Goal: Task Accomplishment & Management: Manage account settings

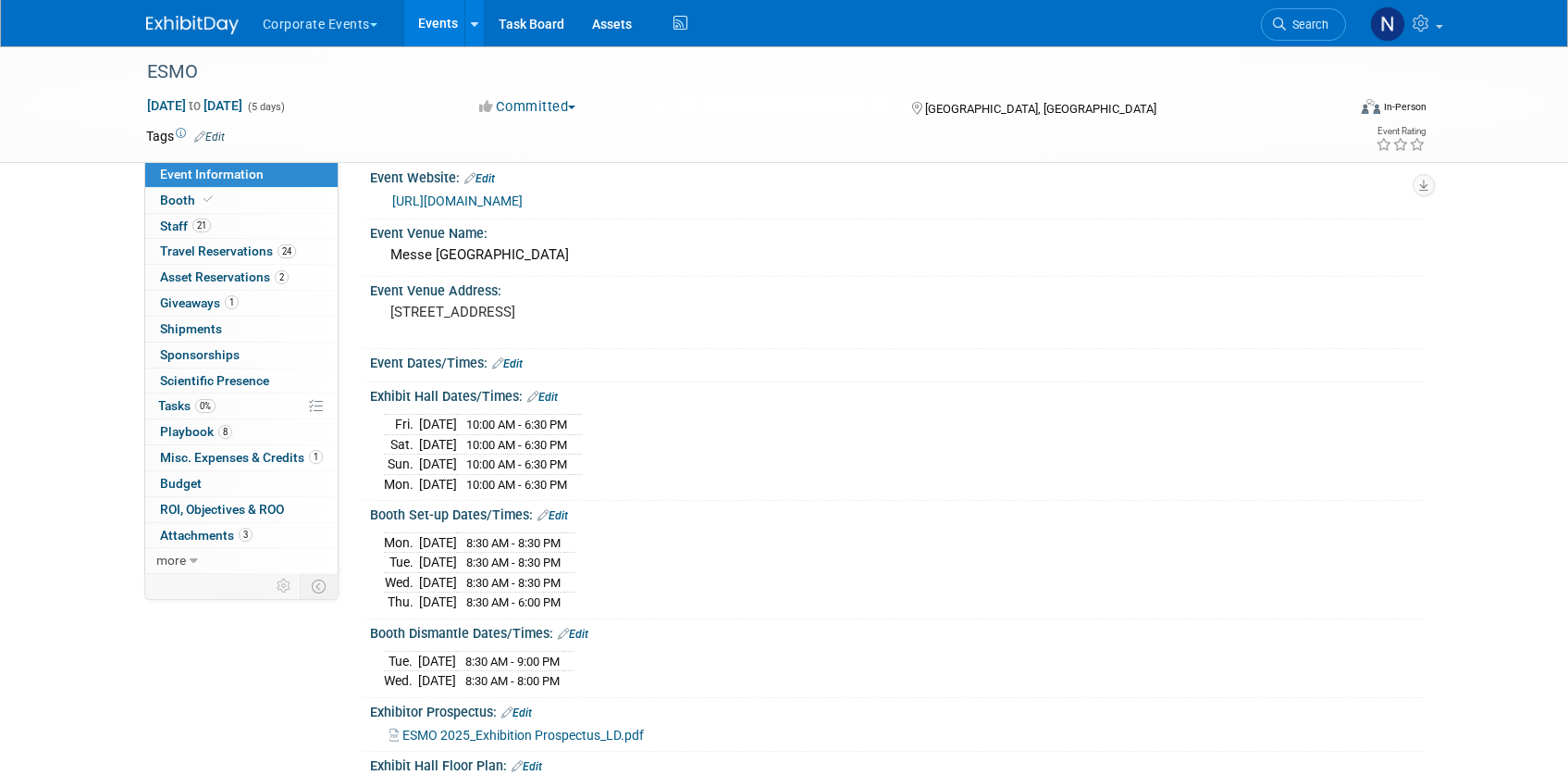
scroll to position [20, 0]
click at [249, 249] on span "Travel Reservations 24" at bounding box center [228, 251] width 136 height 15
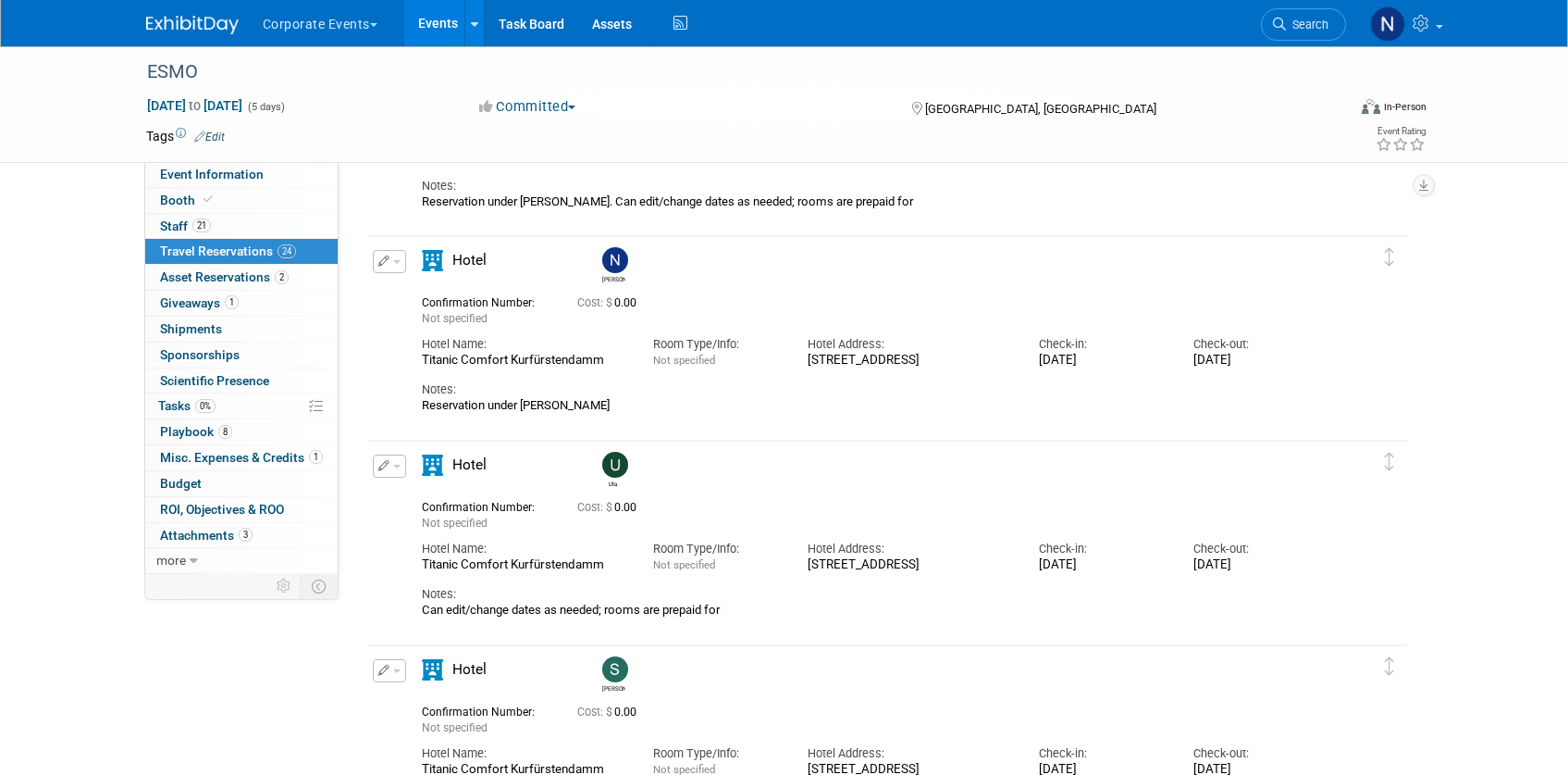
scroll to position [2601, 0]
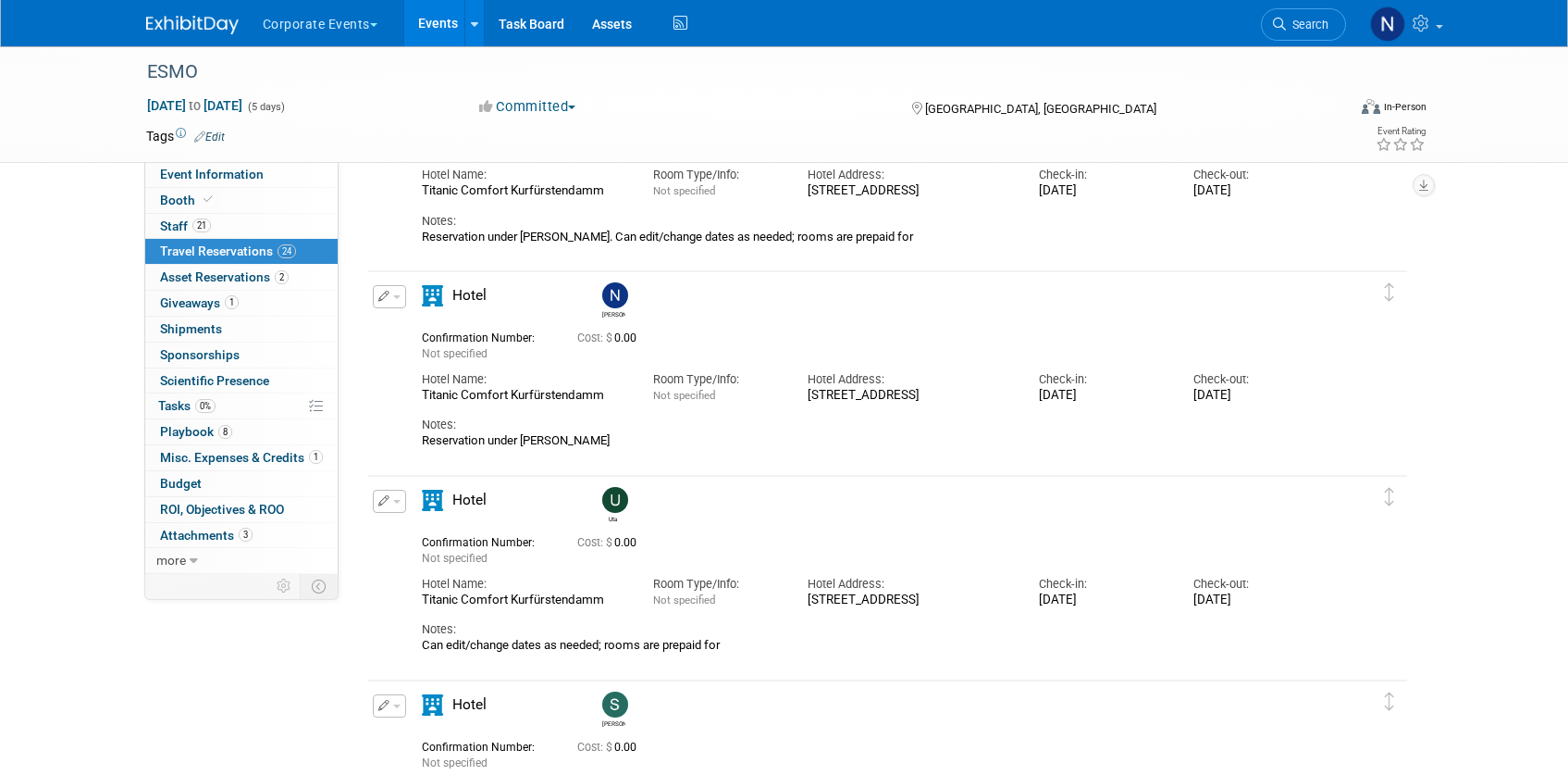
drag, startPoint x: 421, startPoint y: 395, endPoint x: 614, endPoint y: 393, distance: 193.0
click at [616, 394] on div "Titanic Comfort Kurfürstendamm" at bounding box center [524, 396] width 204 height 16
copy div "Titanic Comfort Kurfürstendamm"
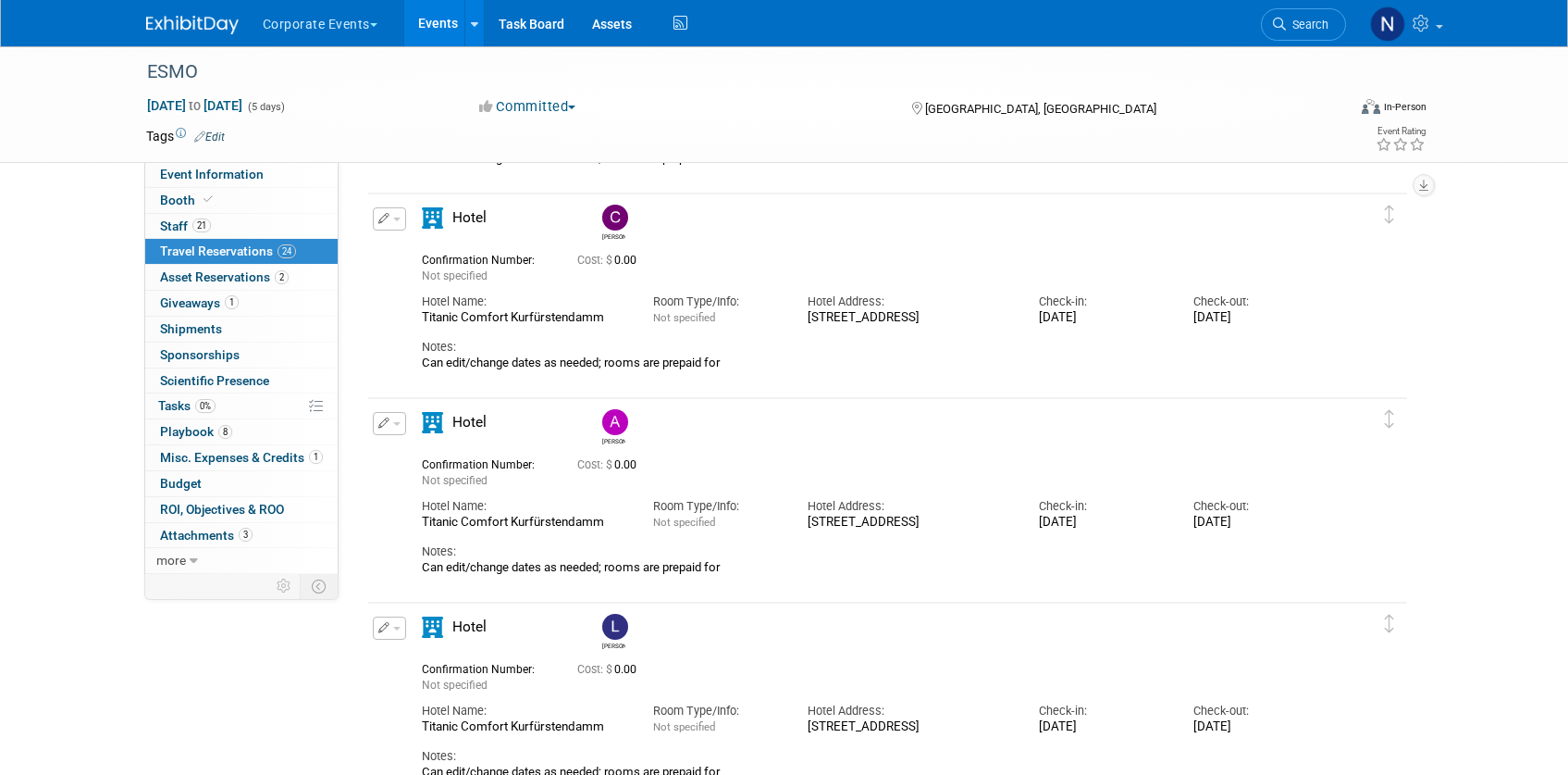
scroll to position [3703, 0]
click at [225, 279] on span "Asset Reservations 2" at bounding box center [225, 277] width 128 height 15
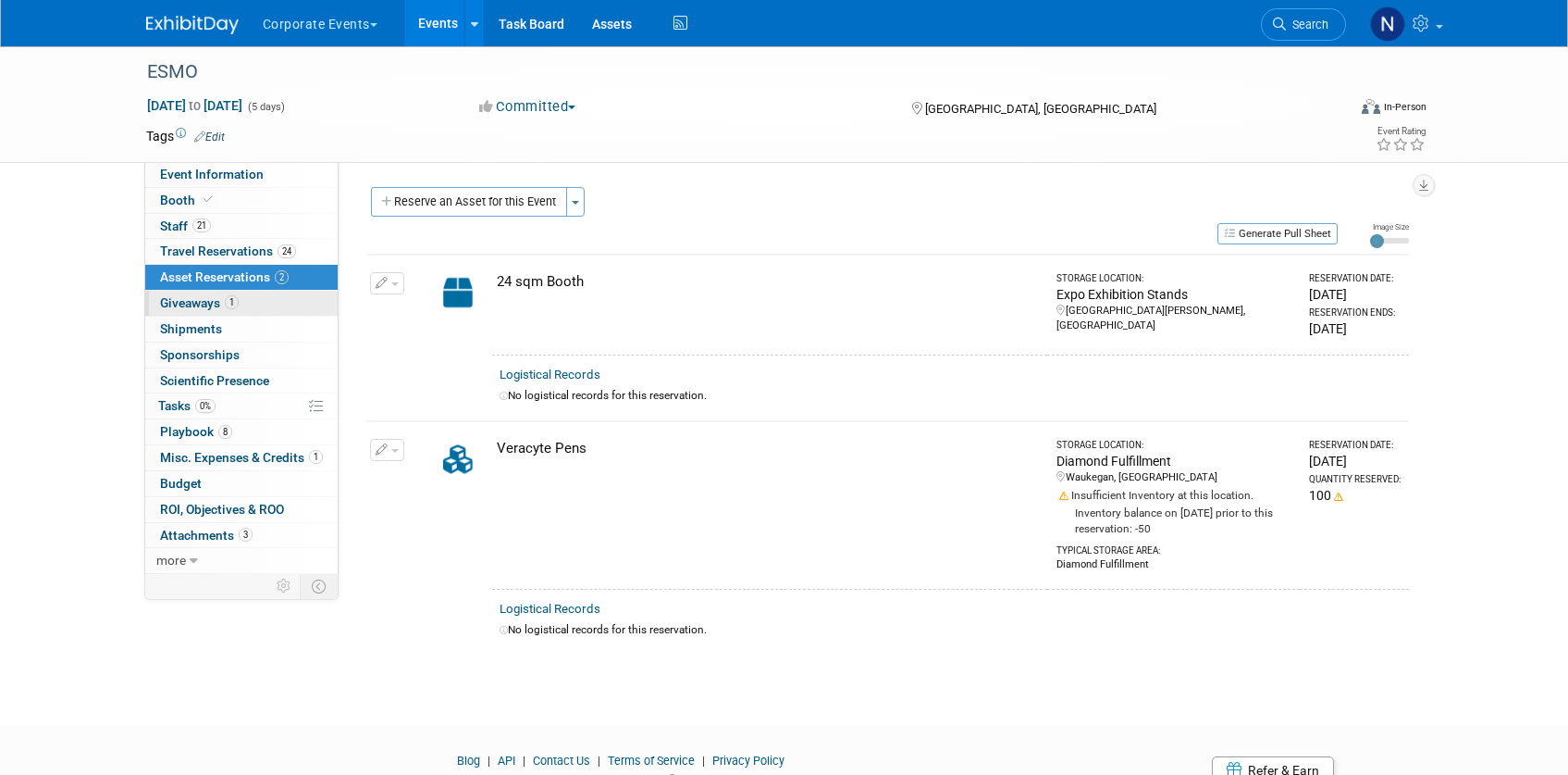
click at [192, 306] on span "Giveaways 1" at bounding box center [199, 303] width 78 height 15
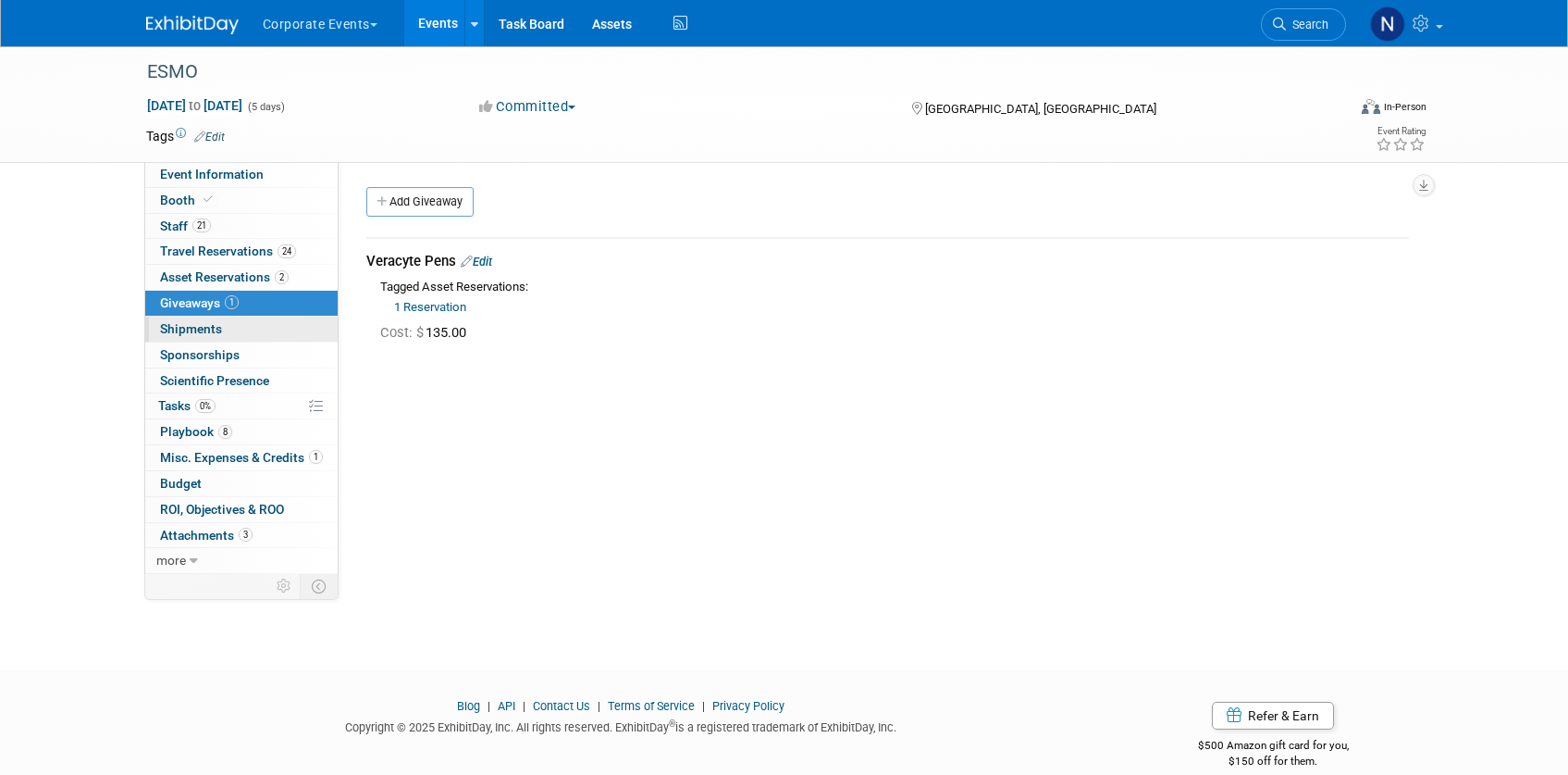
click at [199, 329] on span "Shipments 0" at bounding box center [192, 329] width 62 height 15
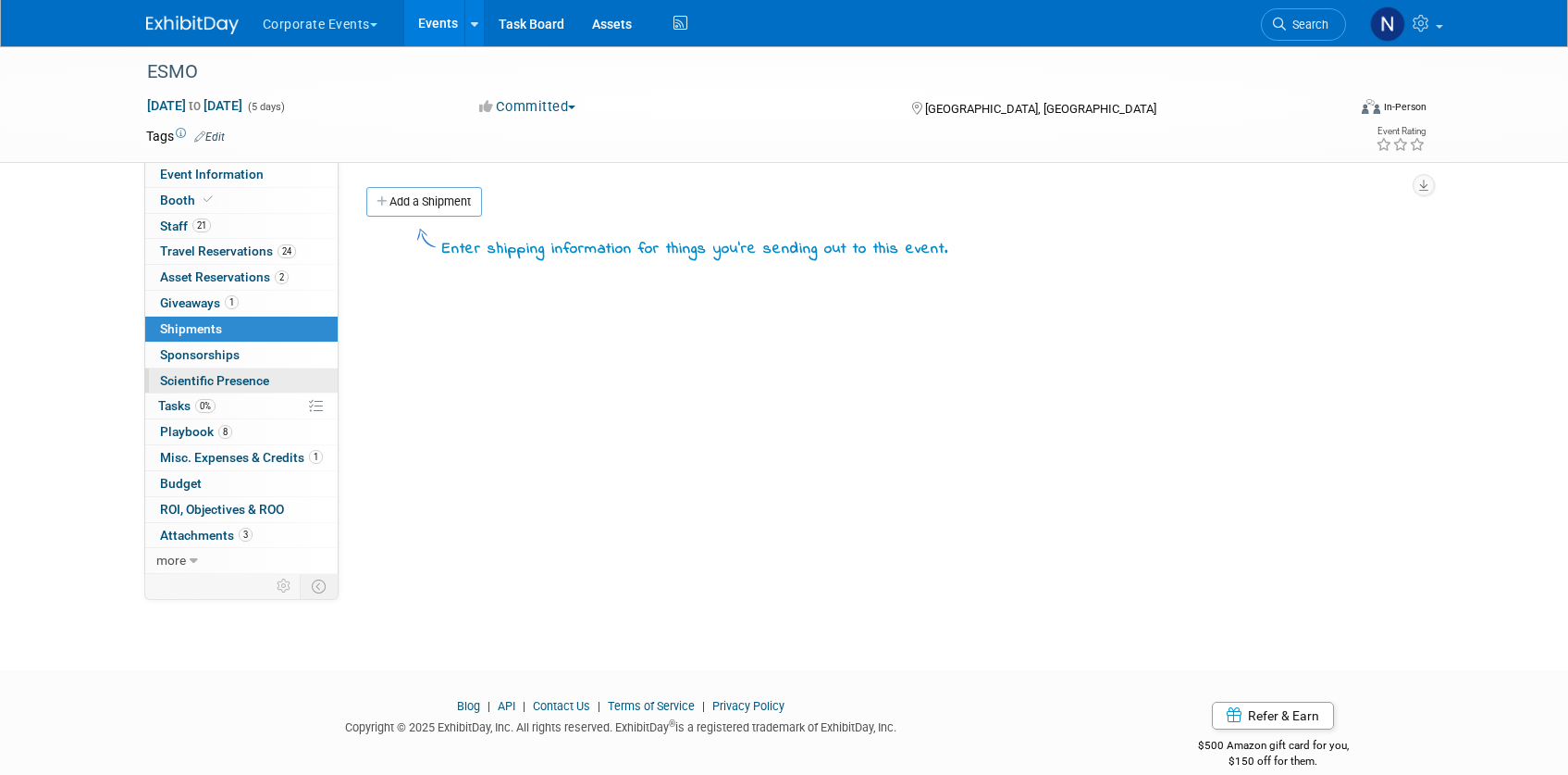
click at [235, 379] on span "Scientific Presence" at bounding box center [215, 380] width 109 height 15
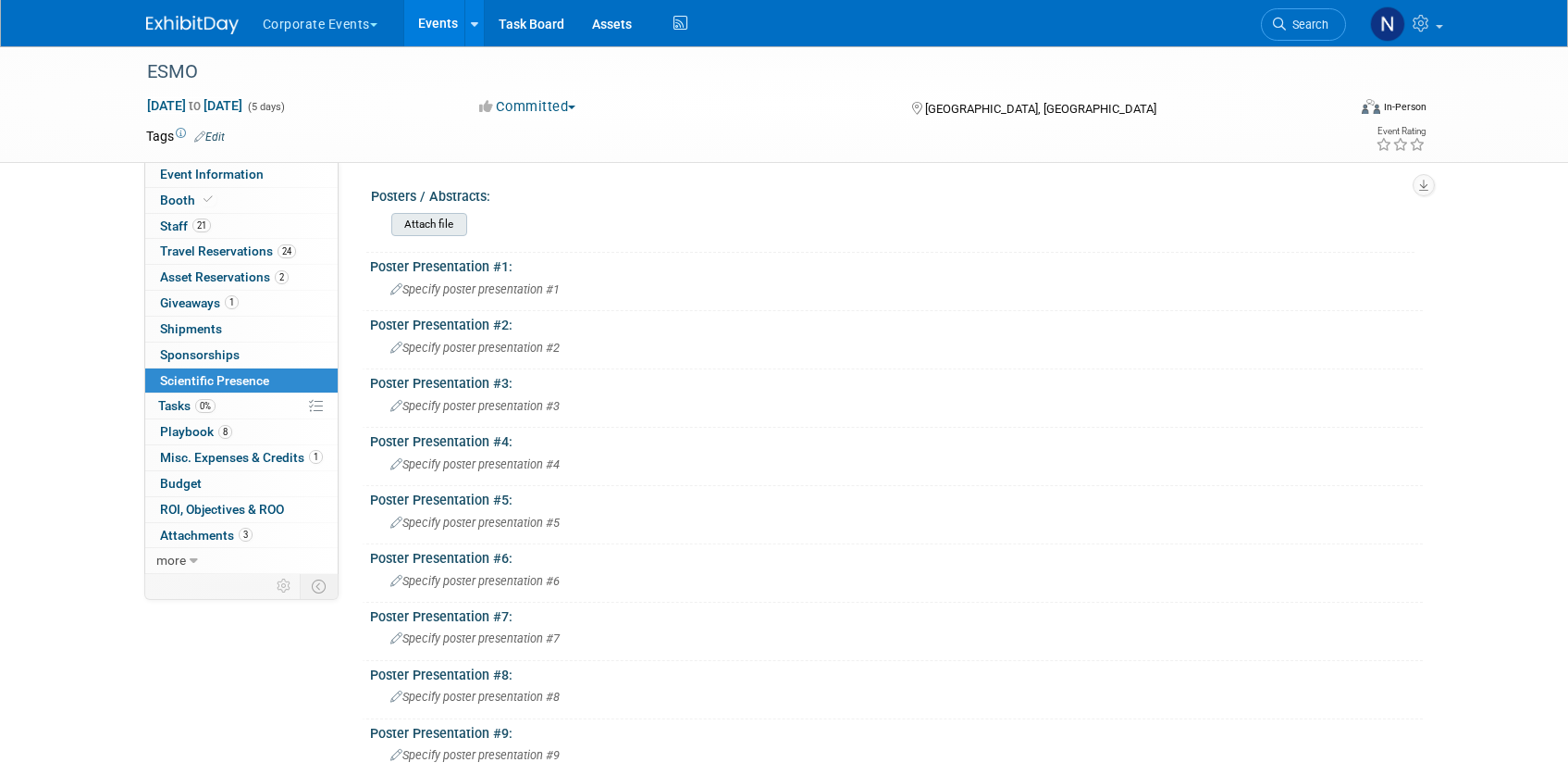
click at [422, 220] on input "file" at bounding box center [340, 224] width 252 height 22
click at [522, 292] on span "Specify poster presentation #1" at bounding box center [475, 289] width 169 height 14
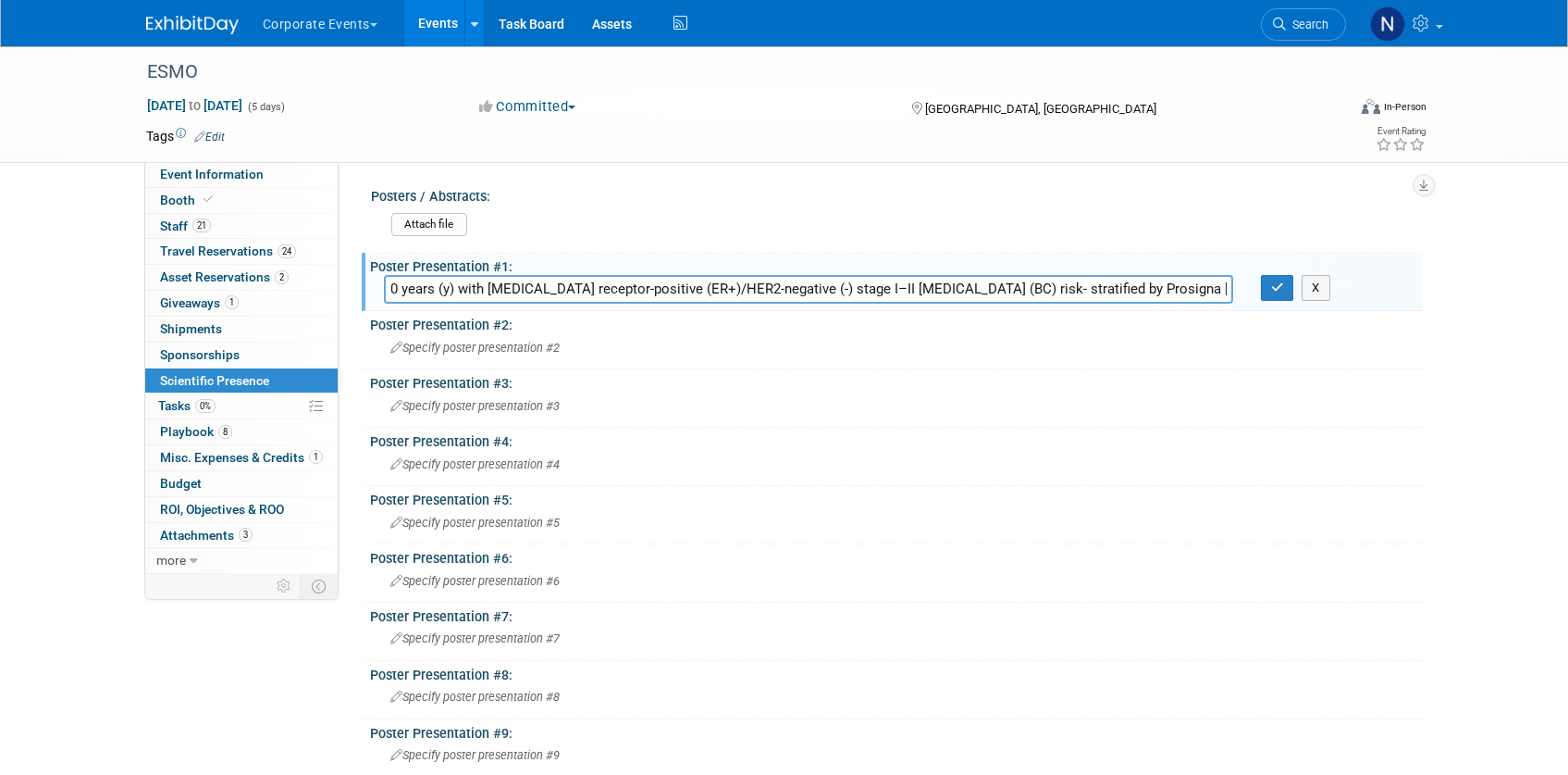
scroll to position [0, 724]
type input "347P - [MEDICAL_DATA] (CT) and GnRH analogue (a) benefit in patients (pts)≤50 y…"
drag, startPoint x: 1287, startPoint y: 284, endPoint x: 1279, endPoint y: 292, distance: 11.3
click at [1287, 284] on button "button" at bounding box center [1276, 287] width 33 height 25
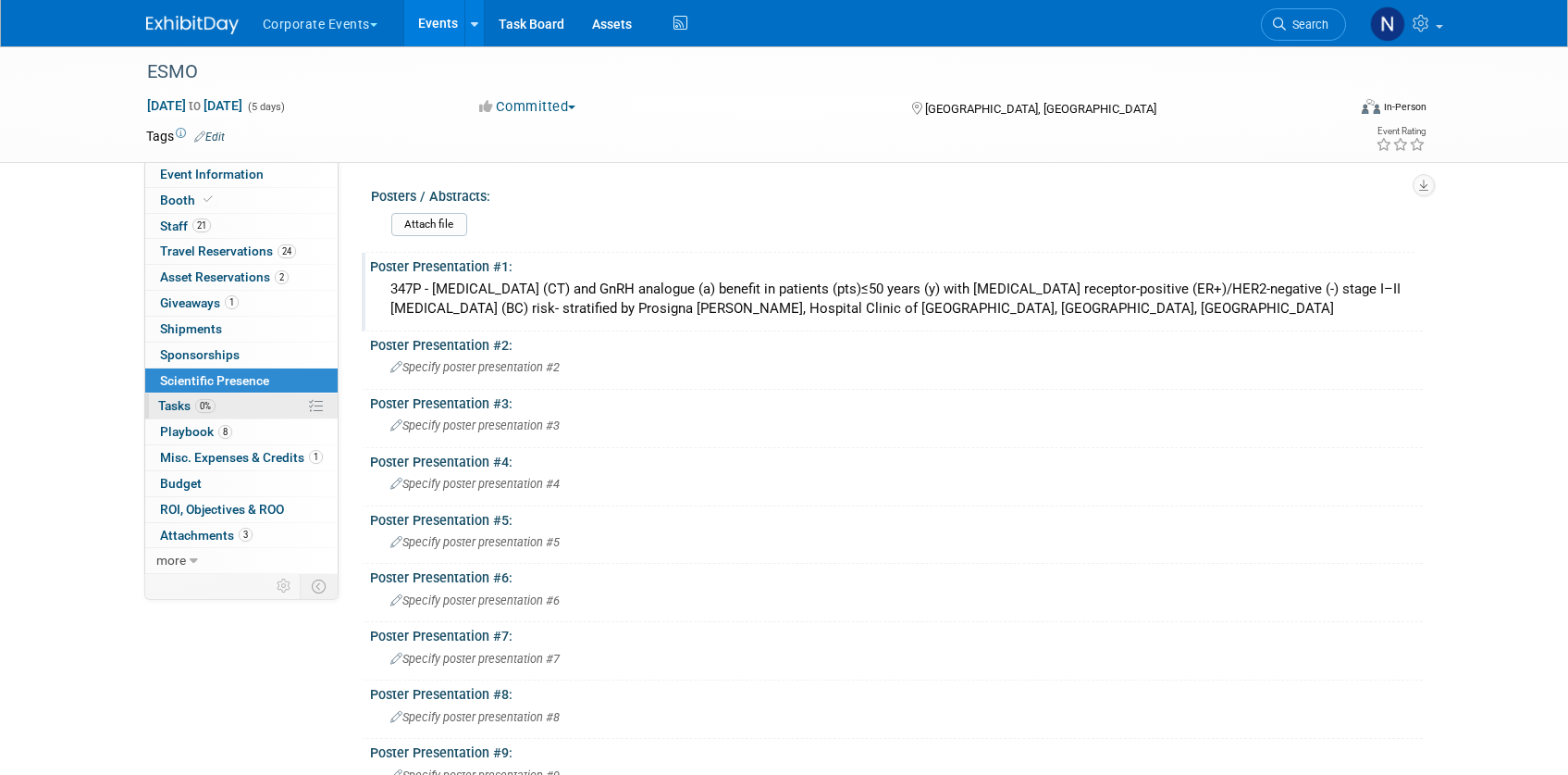
click at [178, 404] on span "Tasks 0%" at bounding box center [187, 406] width 58 height 15
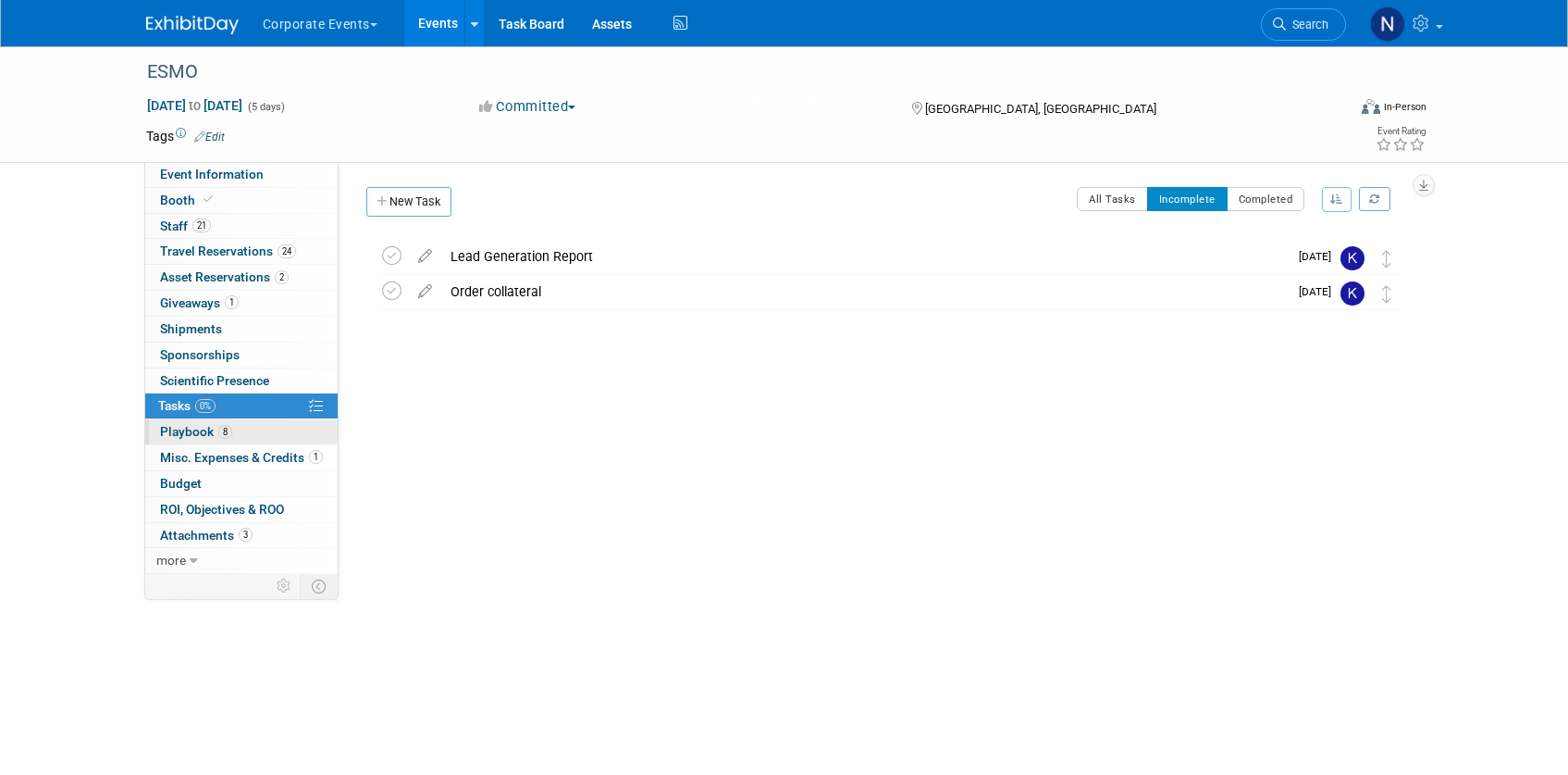
click at [178, 430] on span "Playbook 8" at bounding box center [196, 431] width 72 height 15
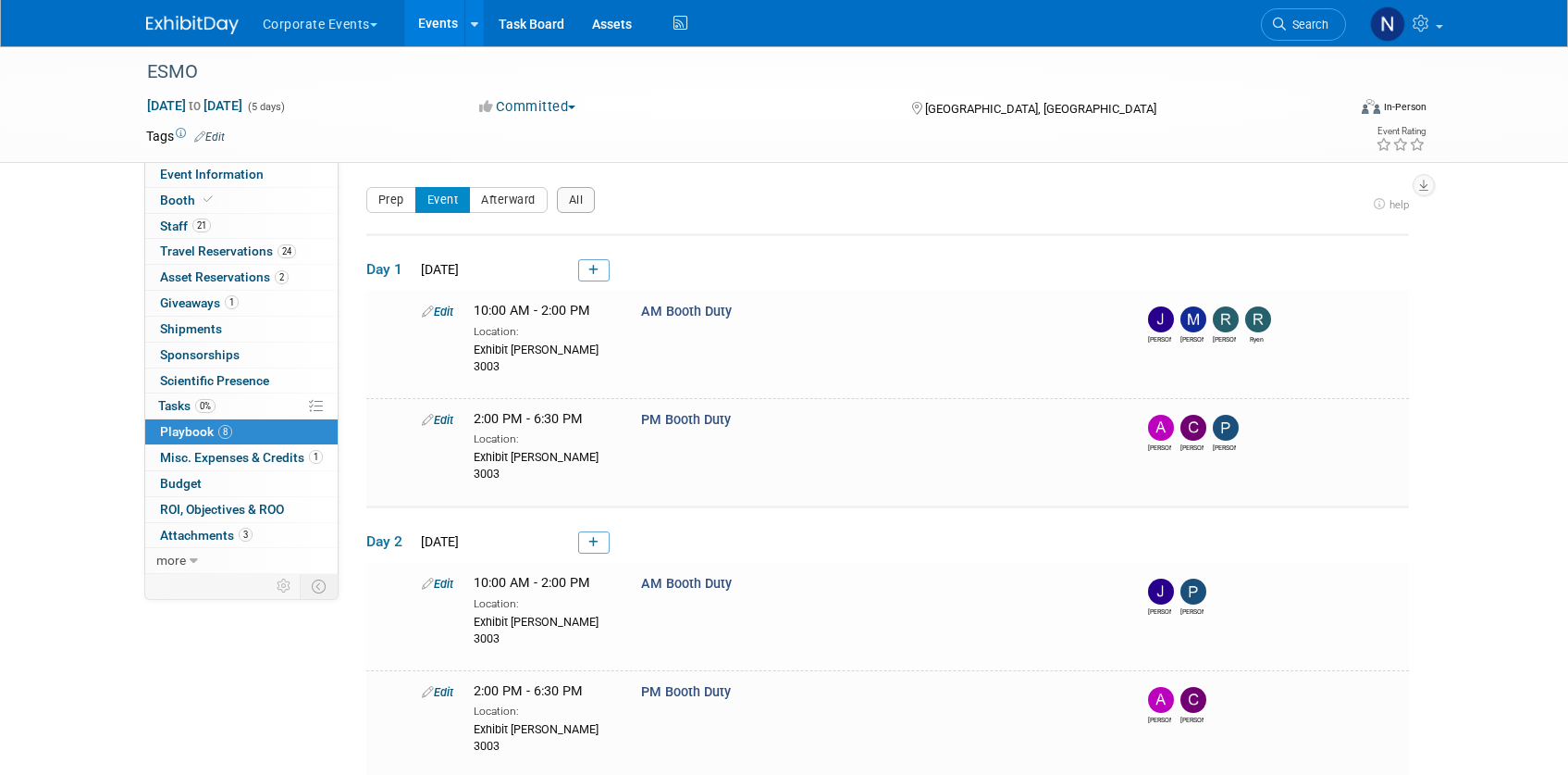
click at [225, 461] on span "Misc. Expenses & Credits 1" at bounding box center [242, 458] width 163 height 15
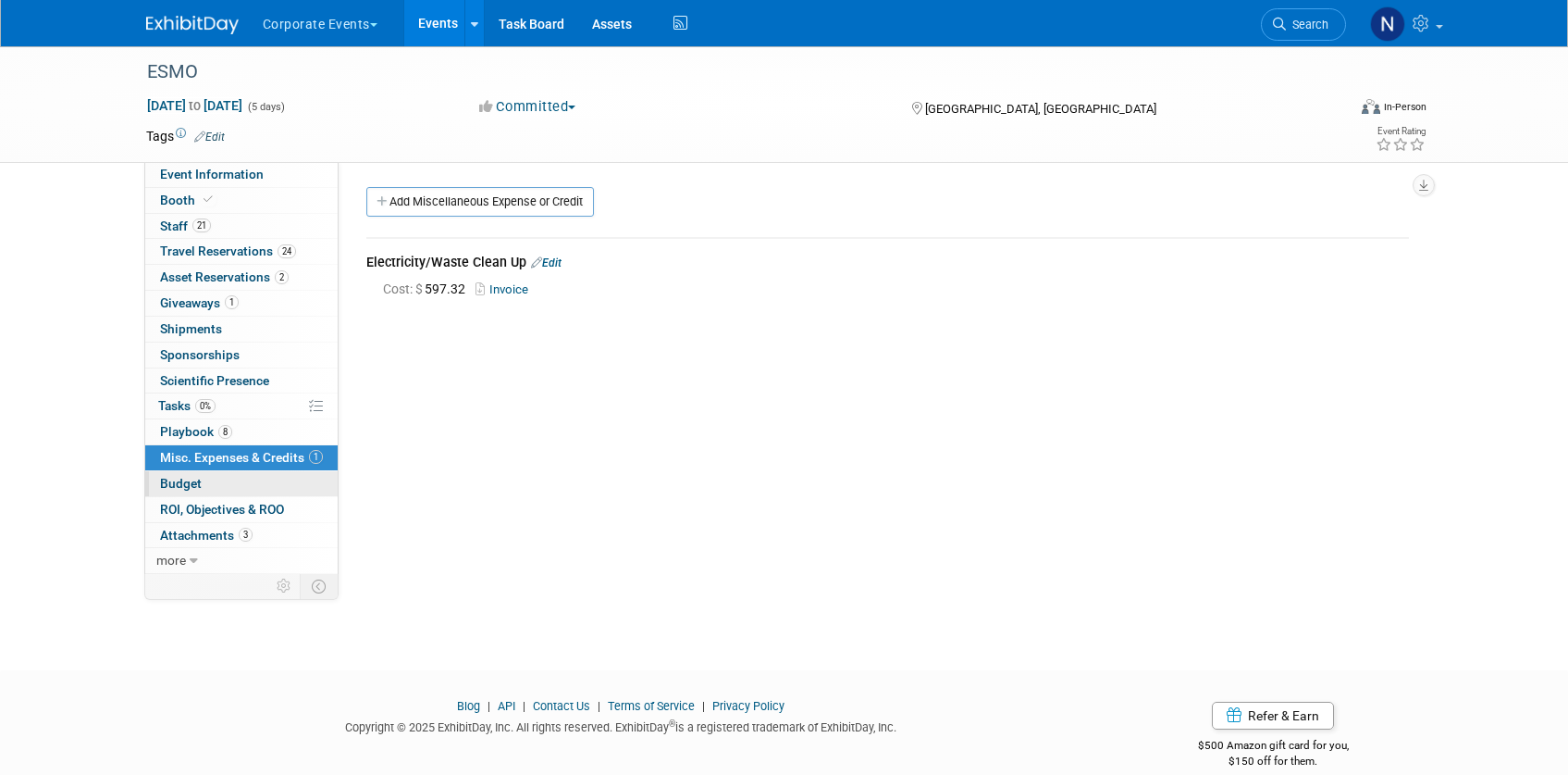
click at [168, 482] on span "Budget" at bounding box center [181, 483] width 42 height 15
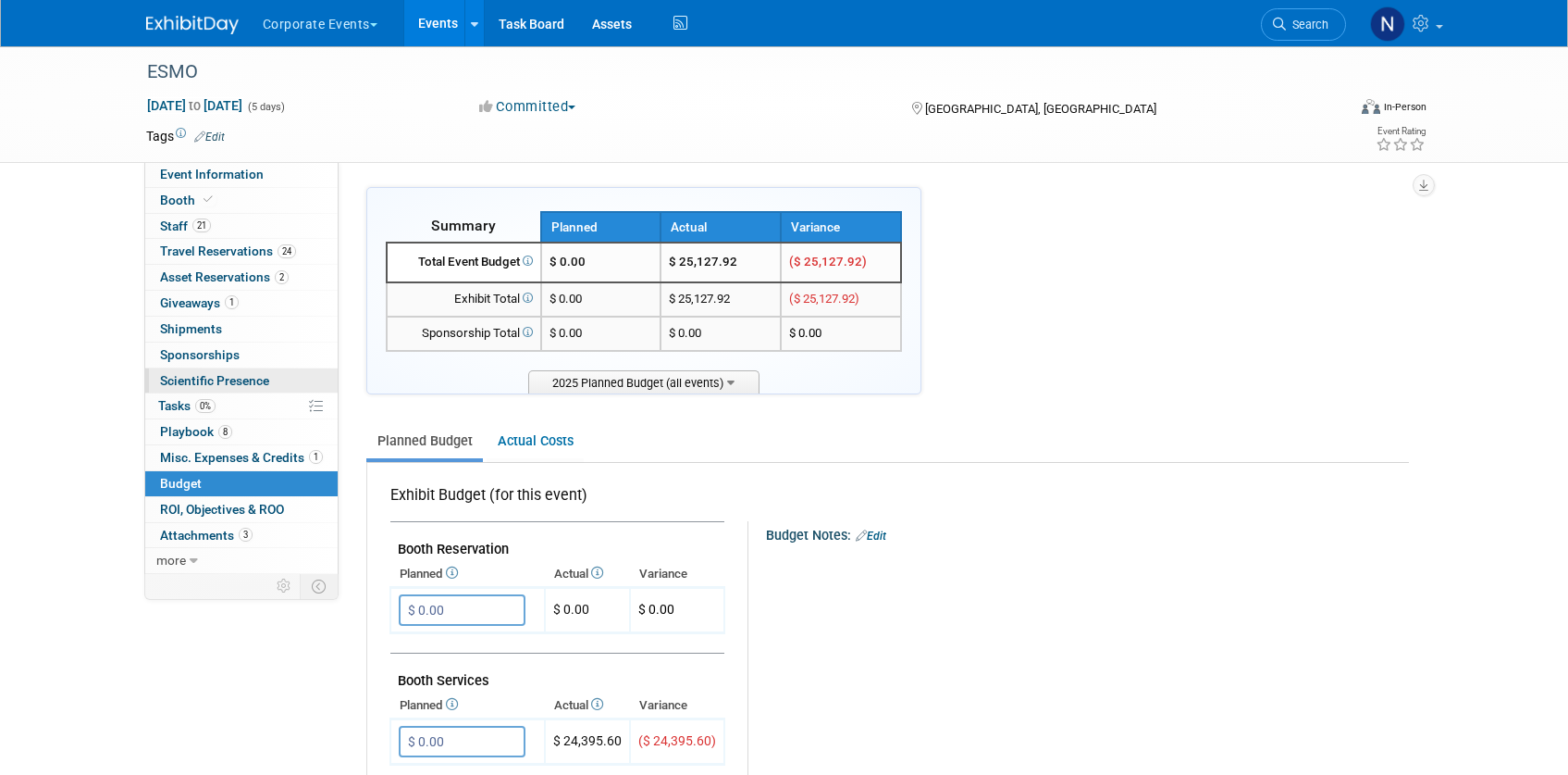
click at [199, 384] on span "Scientific Presence" at bounding box center [215, 380] width 109 height 15
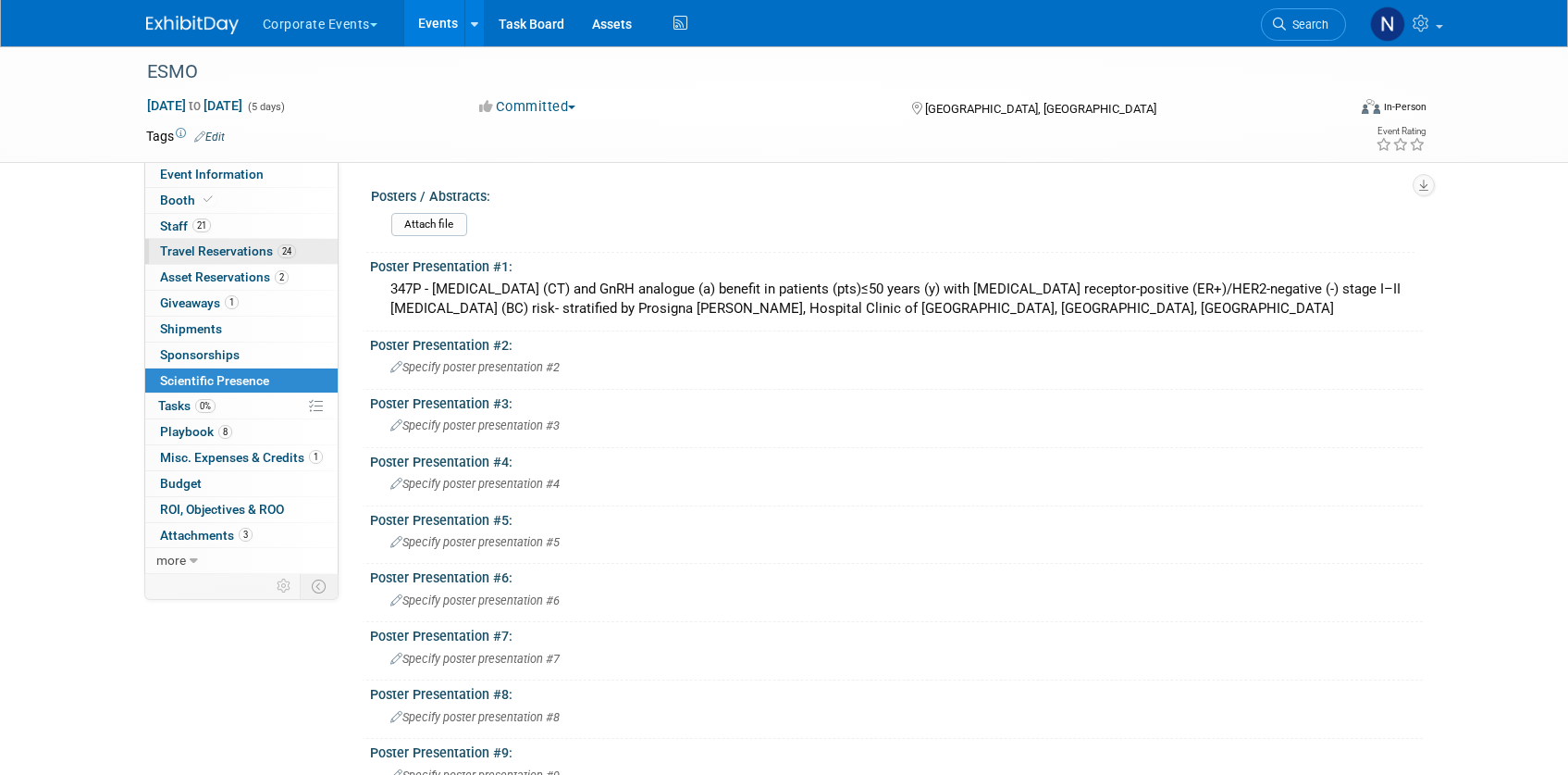
click at [176, 251] on span "Travel Reservations 24" at bounding box center [228, 251] width 136 height 15
